Goal: Navigation & Orientation: Find specific page/section

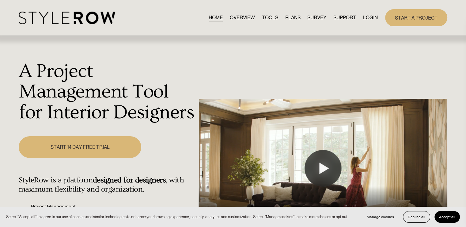
click at [364, 17] on link "LOGIN" at bounding box center [370, 17] width 15 height 8
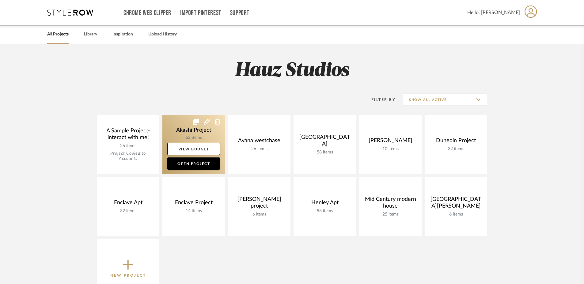
click at [179, 142] on link at bounding box center [193, 144] width 62 height 59
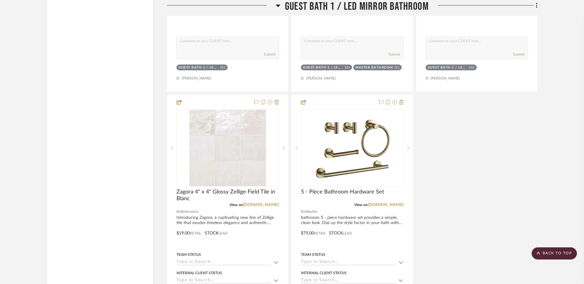
scroll to position [2487, 0]
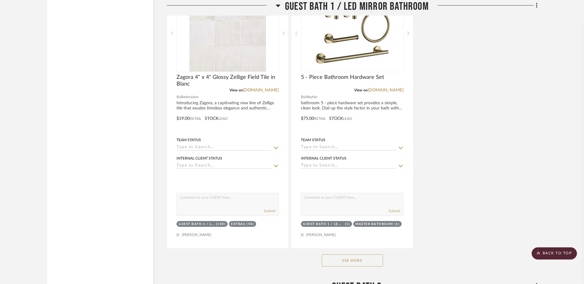
click at [349, 258] on button "See More" at bounding box center [351, 261] width 61 height 12
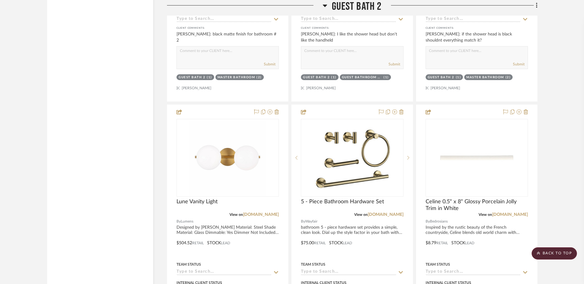
scroll to position [3291, 0]
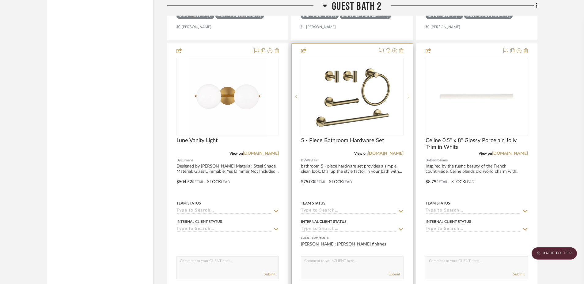
click at [408, 99] on icon at bounding box center [408, 97] width 2 height 4
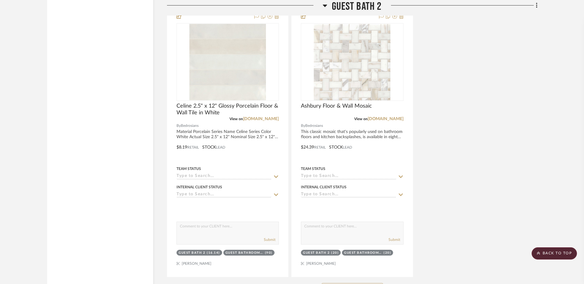
scroll to position [3674, 0]
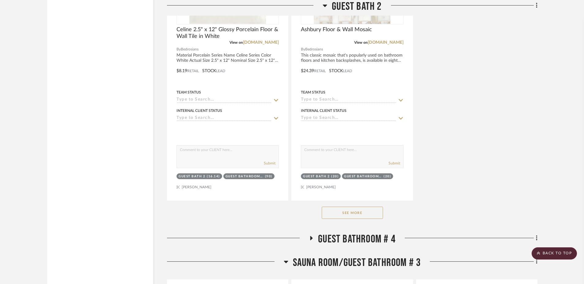
click at [363, 218] on button "See More" at bounding box center [351, 213] width 61 height 12
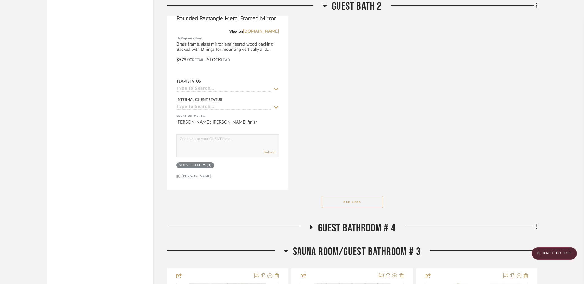
scroll to position [3980, 0]
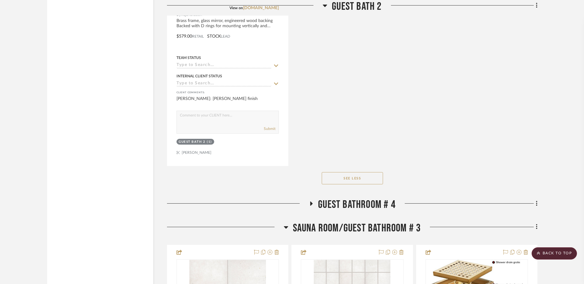
click at [309, 206] on icon at bounding box center [310, 204] width 7 height 5
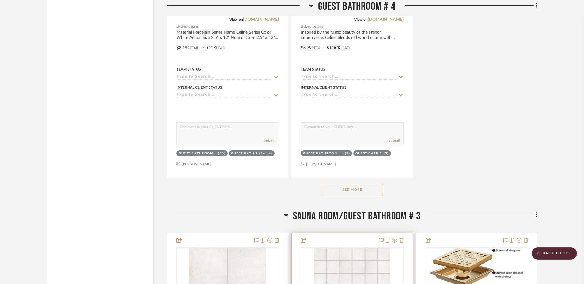
scroll to position [4860, 0]
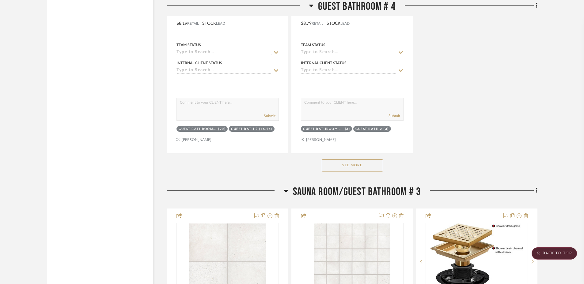
click at [359, 172] on button "See More" at bounding box center [351, 166] width 61 height 12
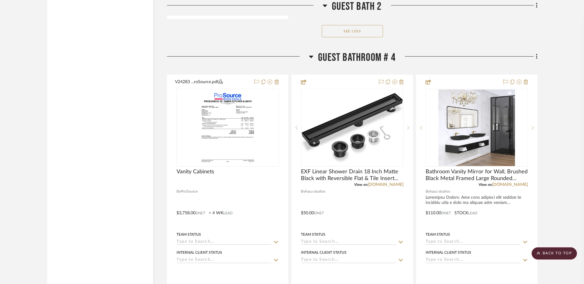
scroll to position [4095, 0]
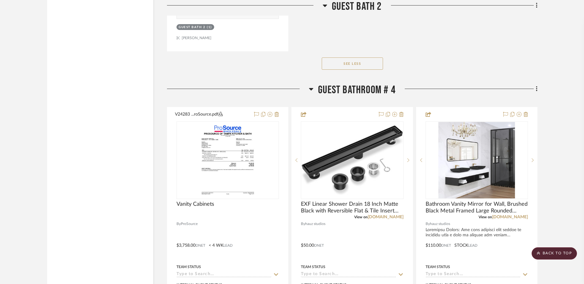
click at [309, 93] on icon at bounding box center [311, 88] width 5 height 7
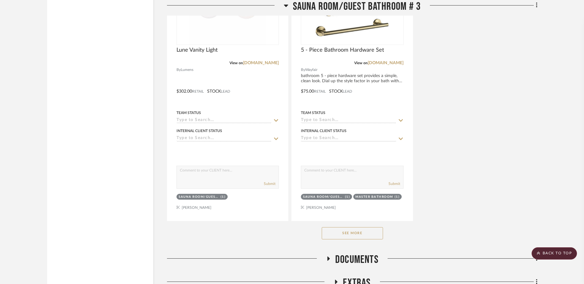
scroll to position [4822, 0]
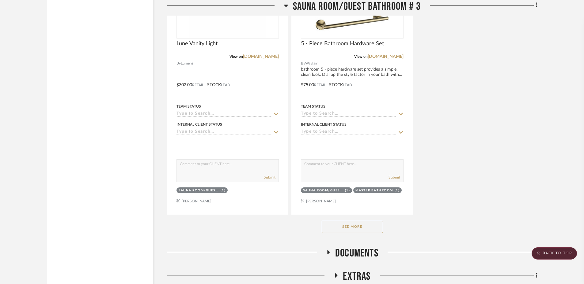
click at [349, 233] on button "See More" at bounding box center [351, 227] width 61 height 12
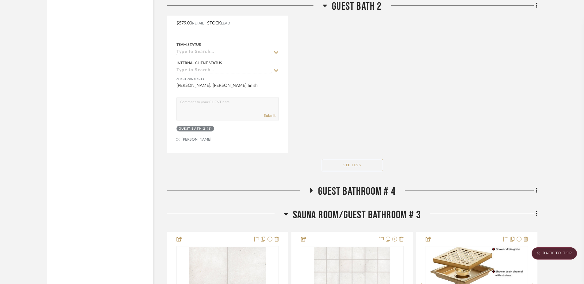
scroll to position [3980, 0]
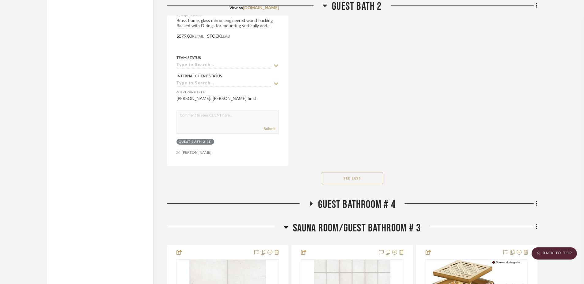
click at [288, 233] on h3 "Sauna Room/Guest bathroom # 3" at bounding box center [351, 228] width 137 height 13
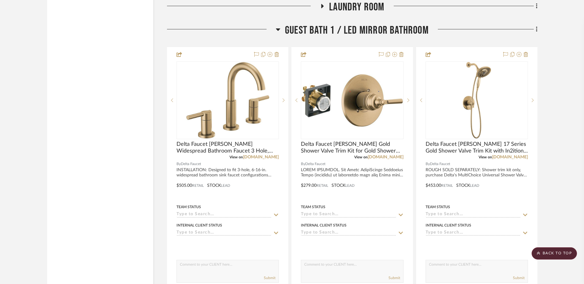
scroll to position [1837, 0]
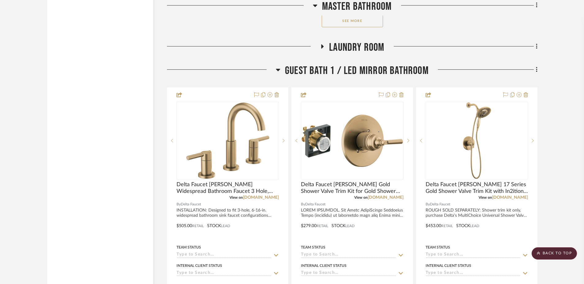
click at [278, 71] on icon at bounding box center [278, 70] width 4 height 2
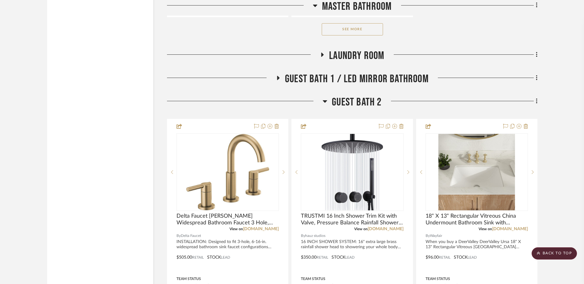
scroll to position [1799, 0]
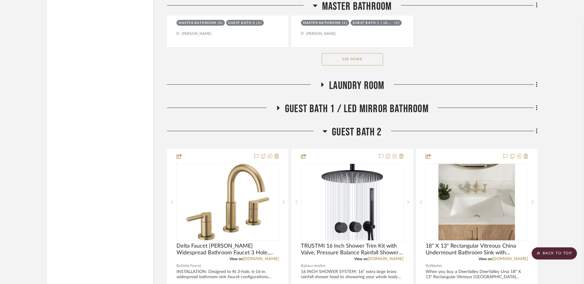
click at [279, 110] on icon at bounding box center [278, 108] width 2 height 4
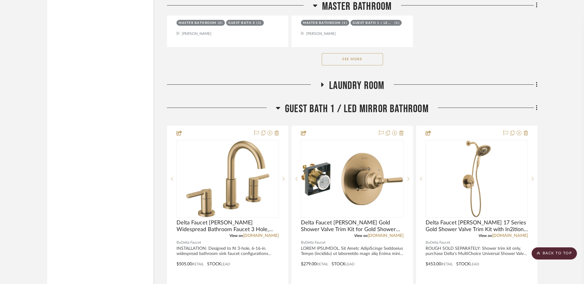
click at [279, 110] on icon at bounding box center [278, 108] width 4 height 2
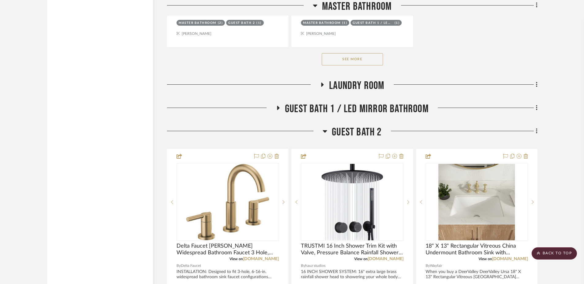
click at [279, 109] on icon at bounding box center [278, 108] width 2 height 4
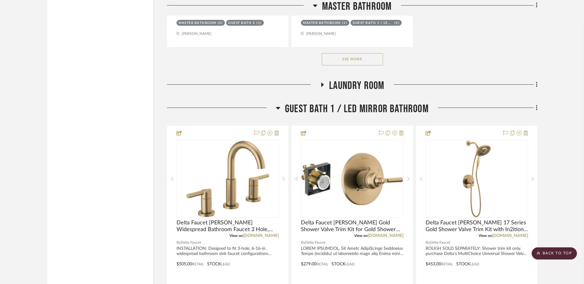
click at [279, 109] on icon at bounding box center [278, 108] width 4 height 2
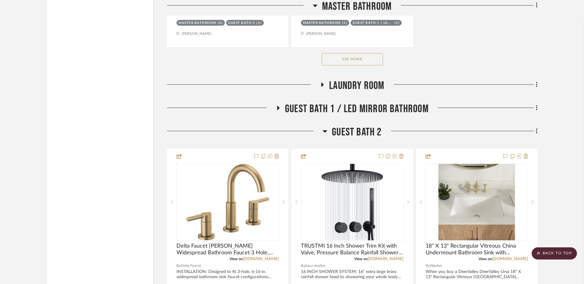
click at [278, 109] on icon at bounding box center [278, 108] width 2 height 4
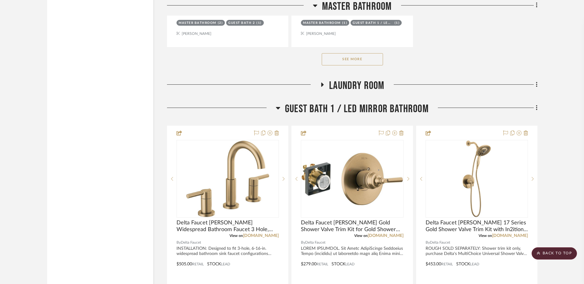
click at [277, 110] on icon at bounding box center [278, 108] width 4 height 2
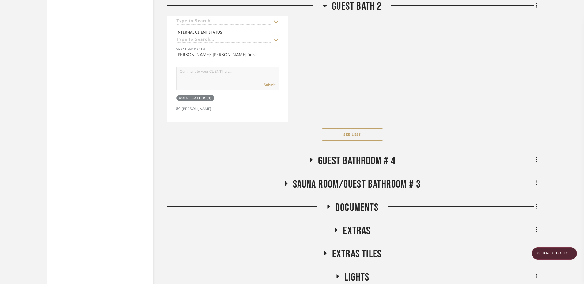
scroll to position [2962, 0]
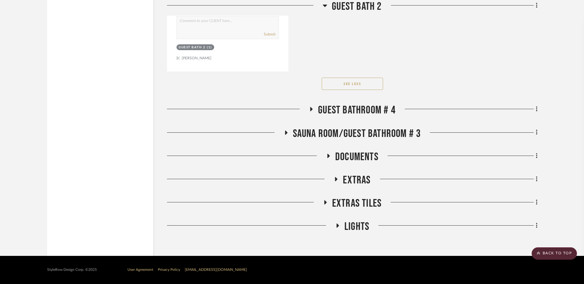
click at [310, 108] on icon at bounding box center [311, 109] width 2 height 4
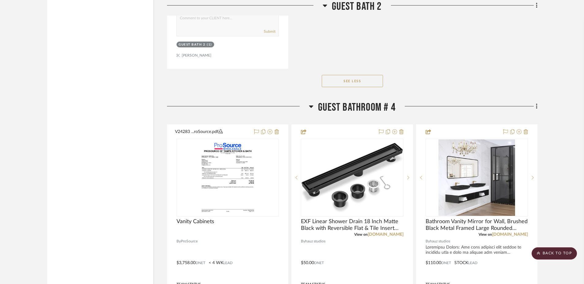
click at [311, 108] on icon at bounding box center [311, 106] width 5 height 7
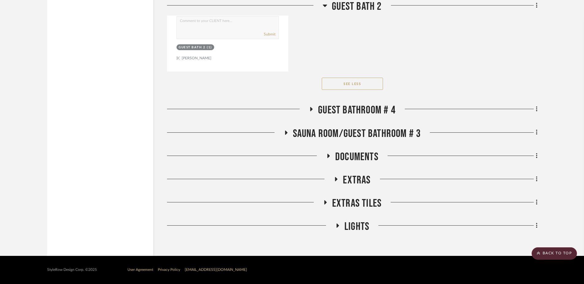
scroll to position [2924, 0]
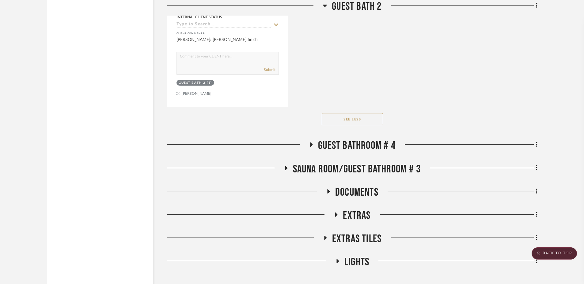
click at [311, 147] on icon at bounding box center [310, 145] width 7 height 5
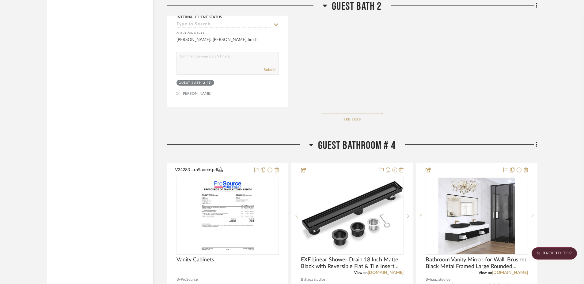
click at [310, 146] on icon at bounding box center [311, 145] width 4 height 2
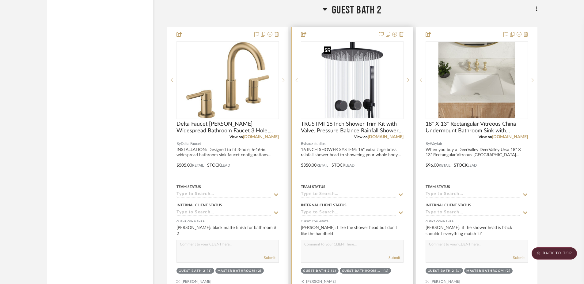
scroll to position [1929, 0]
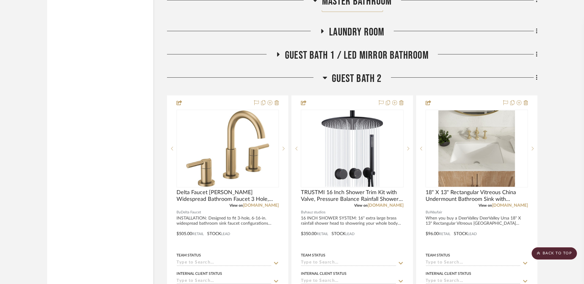
click at [323, 77] on icon at bounding box center [324, 77] width 5 height 7
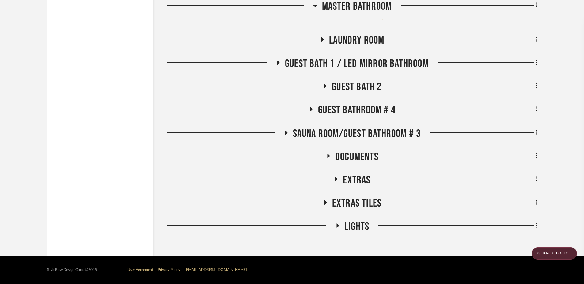
click at [323, 84] on icon at bounding box center [324, 86] width 7 height 5
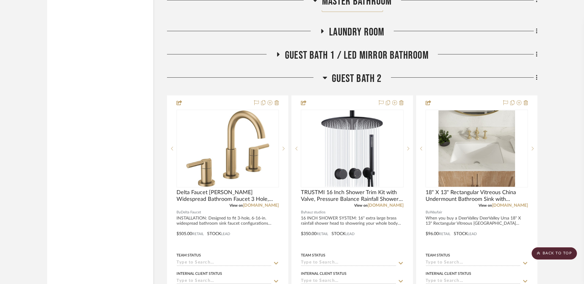
click at [323, 84] on fa-icon at bounding box center [324, 79] width 5 height 9
